Goal: Task Accomplishment & Management: Use online tool/utility

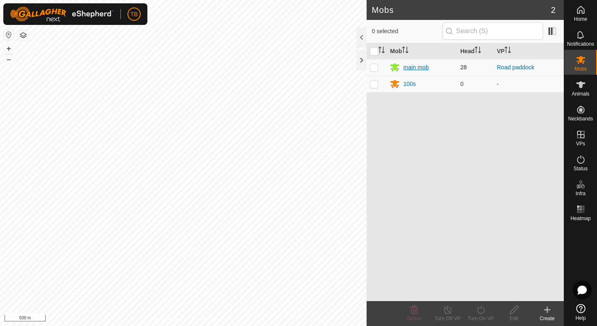
click at [405, 67] on div "main mob" at bounding box center [415, 67] width 25 height 9
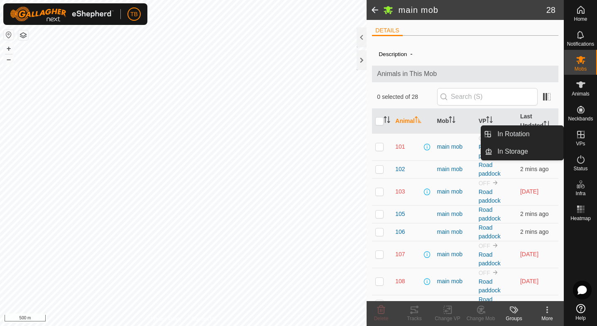
click at [580, 136] on icon at bounding box center [581, 134] width 10 height 10
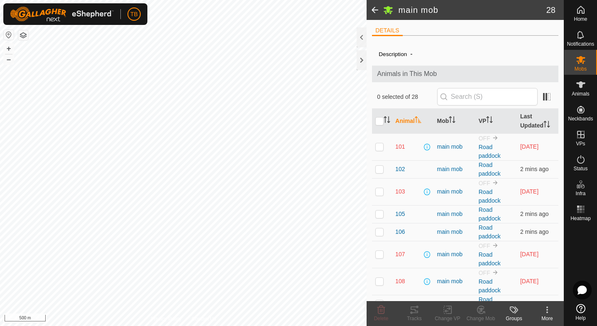
click at [375, 9] on span at bounding box center [374, 10] width 17 height 20
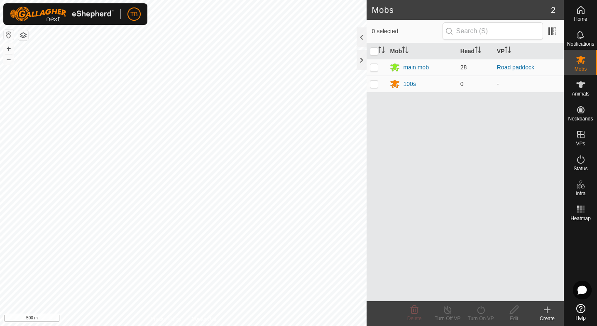
click at [375, 68] on p-checkbox at bounding box center [374, 67] width 8 height 7
checkbox input "true"
click at [480, 309] on icon at bounding box center [481, 310] width 10 height 10
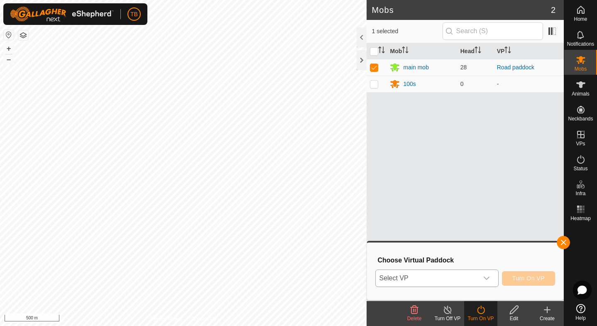
click at [488, 277] on icon "dropdown trigger" at bounding box center [486, 278] width 7 height 7
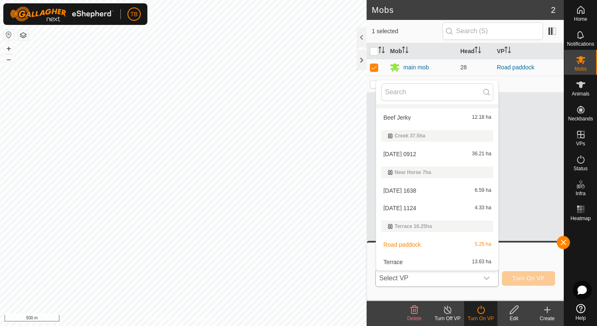
scroll to position [174, 0]
